Goal: Task Accomplishment & Management: Manage account settings

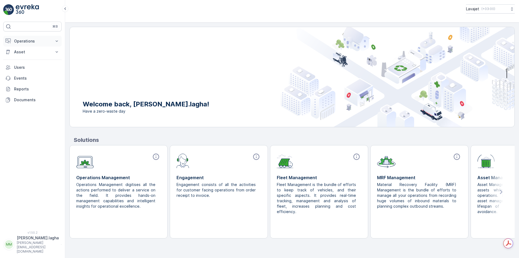
click at [35, 41] on p "Operations" at bounding box center [32, 40] width 37 height 5
click at [28, 93] on button "Asset" at bounding box center [32, 89] width 58 height 11
click at [23, 65] on p "Routes & Tasks" at bounding box center [28, 65] width 28 height 5
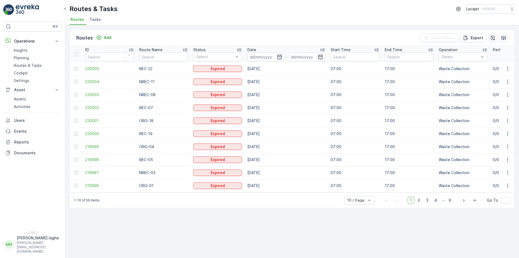
click at [437, 202] on span "4" at bounding box center [436, 200] width 8 height 7
click at [95, 20] on span "Tasks" at bounding box center [95, 19] width 11 height 5
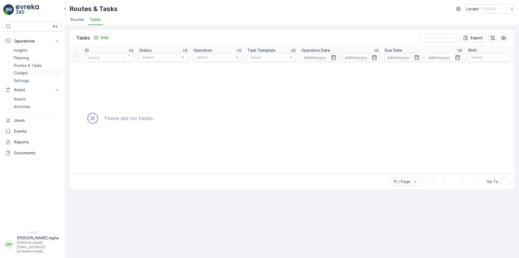
click at [23, 74] on p "Cockpit" at bounding box center [21, 72] width 14 height 5
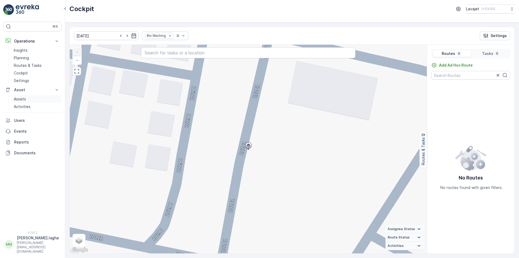
click at [23, 98] on p "Assets" at bounding box center [20, 98] width 12 height 5
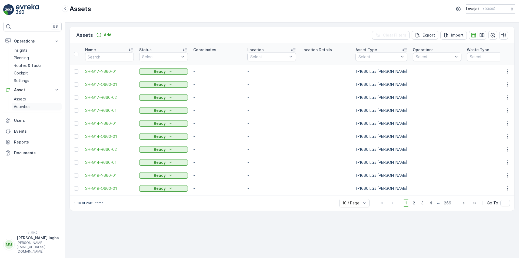
click at [23, 108] on p "Activities" at bounding box center [22, 106] width 17 height 5
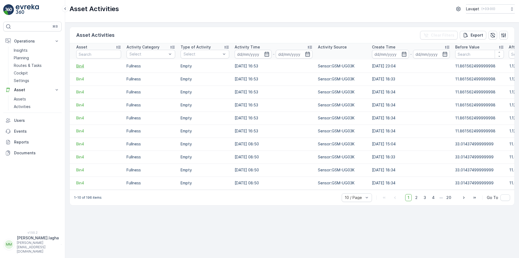
click at [77, 68] on span "Bin4" at bounding box center [98, 65] width 45 height 5
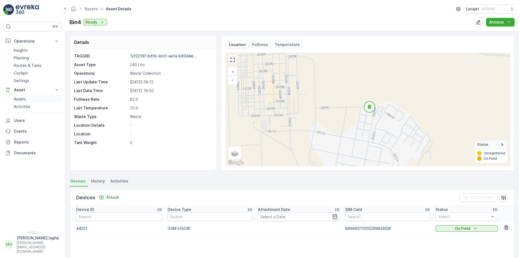
click at [20, 99] on p "Assets" at bounding box center [20, 98] width 12 height 5
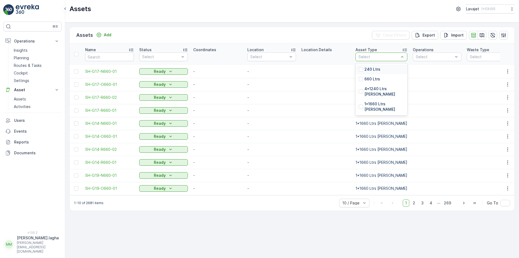
click at [365, 70] on p "240 Ltrs" at bounding box center [373, 69] width 16 height 5
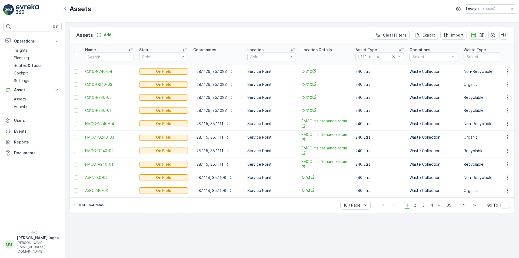
click at [95, 71] on span "C310-N240-04" at bounding box center [109, 71] width 49 height 5
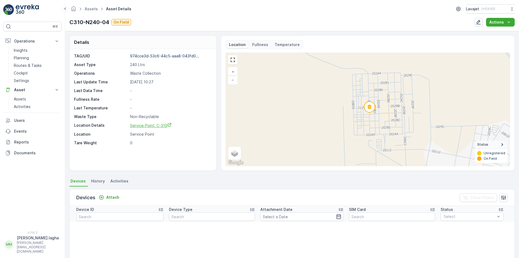
click at [147, 125] on span "Service Point: C-310" at bounding box center [151, 125] width 42 height 5
click at [25, 56] on p "Planning" at bounding box center [21, 57] width 15 height 5
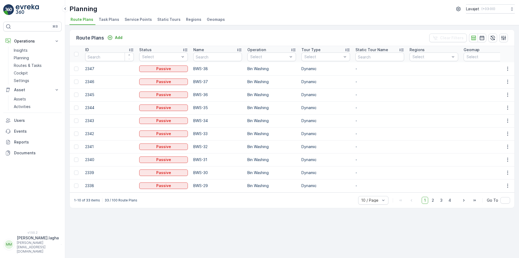
click at [107, 21] on span "Task Plans" at bounding box center [109, 19] width 21 height 5
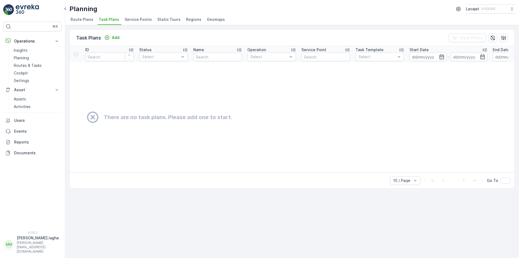
click at [135, 19] on span "Service Points" at bounding box center [138, 19] width 27 height 5
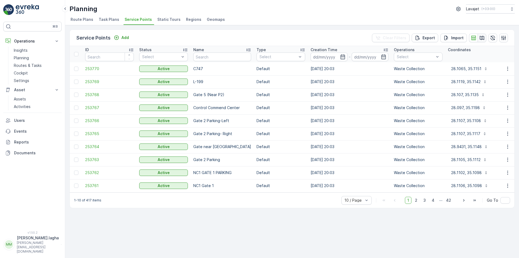
click at [481, 37] on icon "button" at bounding box center [482, 37] width 5 height 5
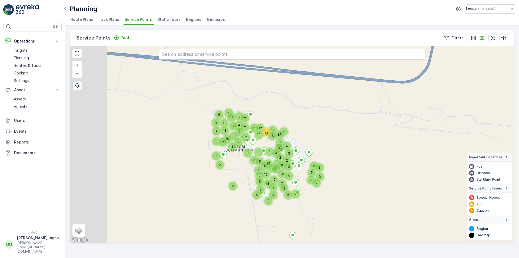
drag, startPoint x: 228, startPoint y: 126, endPoint x: 301, endPoint y: 148, distance: 75.9
click at [324, 141] on div "2 3 2 2 2 3 2 2 2 2 2 3 2 2 2 3 22 4 12 2 6 8 12 2 17 3 4 6 4 13 2 6 7 10 2 4 4…" at bounding box center [292, 144] width 445 height 197
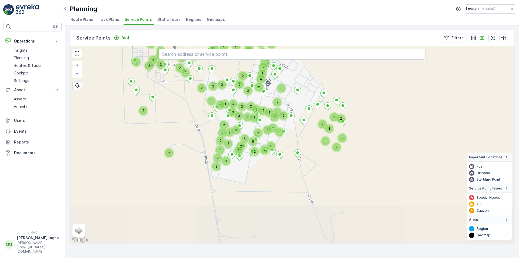
drag, startPoint x: 208, startPoint y: 206, endPoint x: 172, endPoint y: 128, distance: 85.9
click at [172, 128] on div "2 2 2 2 2 2 2 2 4 3 2 2 4 2 3 2 2 2 2 2 2 2 3 2 2 7 2 3 6 2 2 6 2 5 3 3 2 2 2 4…" at bounding box center [292, 144] width 445 height 197
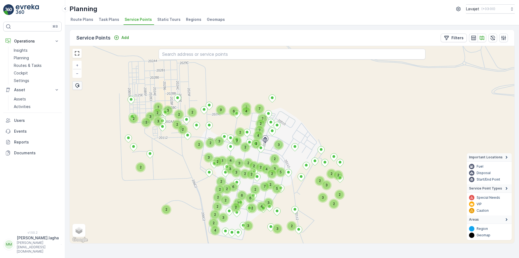
drag, startPoint x: 370, startPoint y: 86, endPoint x: 368, endPoint y: 142, distance: 56.6
click at [368, 142] on div "2 2 2 2 2 2 4 3 2 2 2 2 2 2 2 3 2 2 7 2 3 6 2 2 6 2 5 3 3 2 2 2 4 6 2 7 4 6 4 3…" at bounding box center [292, 144] width 445 height 197
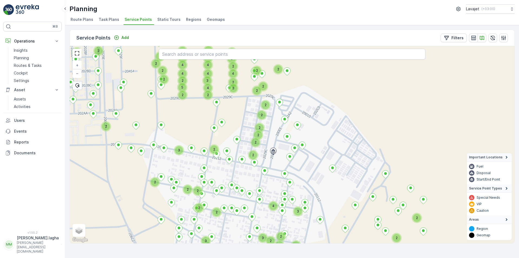
click at [266, 106] on div "2" at bounding box center [266, 105] width 8 height 8
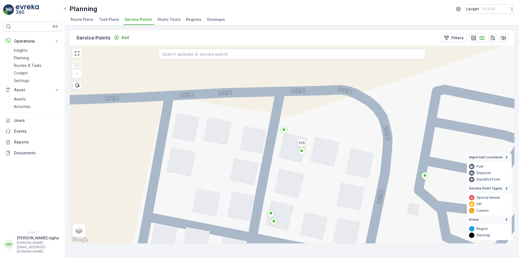
click at [302, 152] on ellipse at bounding box center [302, 150] width 3 height 3
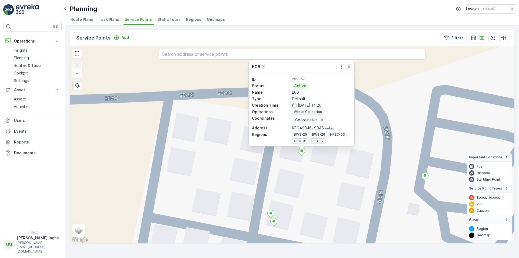
click at [349, 67] on icon "button" at bounding box center [349, 66] width 5 height 5
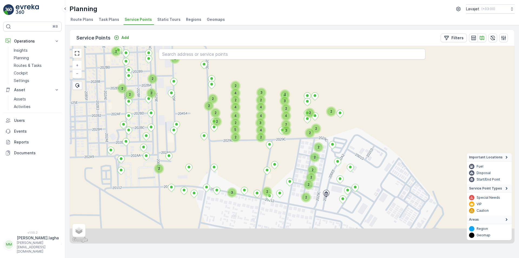
drag, startPoint x: 211, startPoint y: 197, endPoint x: 268, endPoint y: 114, distance: 100.8
click at [267, 117] on div "2 2 2 2 2 2 2 2 3 3 2 2 4 4 4 2 3 2 3 2 4 2 2 2 3 2 2 2 4 2 4 2 2 2 2 2 2 2 4 2…" at bounding box center [292, 144] width 445 height 197
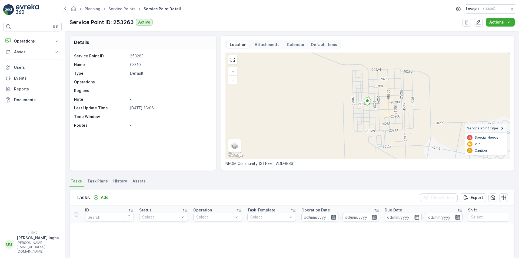
click at [136, 180] on span "Assets" at bounding box center [139, 180] width 13 height 5
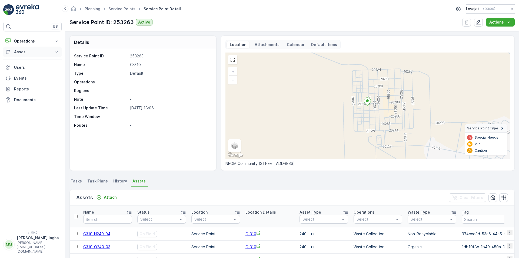
click at [19, 52] on p "Asset" at bounding box center [32, 51] width 37 height 5
click at [19, 63] on p "Assets" at bounding box center [20, 60] width 12 height 5
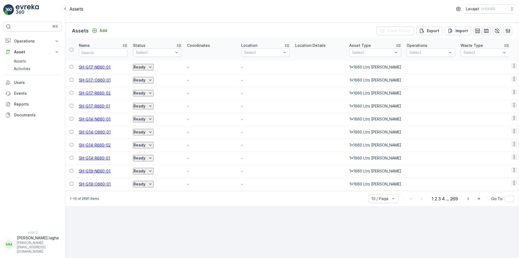
click at [484, 34] on icon "button" at bounding box center [486, 30] width 5 height 5
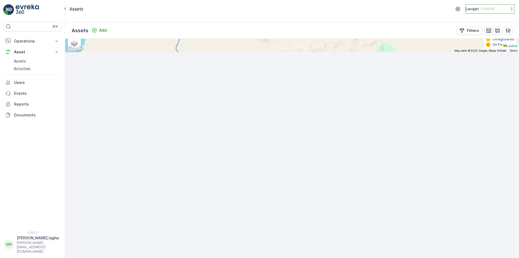
click at [502, 10] on button "Lavajet ( +03:00 )" at bounding box center [490, 8] width 49 height 9
click at [457, 8] on icon "button" at bounding box center [459, 9] width 4 height 5
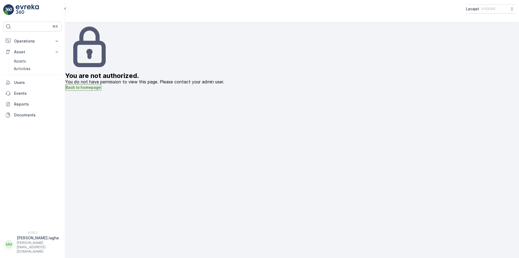
click at [28, 246] on p "[PERSON_NAME][EMAIL_ADDRESS][DOMAIN_NAME]" at bounding box center [38, 247] width 42 height 13
click at [21, 240] on span "Log Out" at bounding box center [24, 242] width 16 height 5
